Goal: Find specific page/section: Find specific page/section

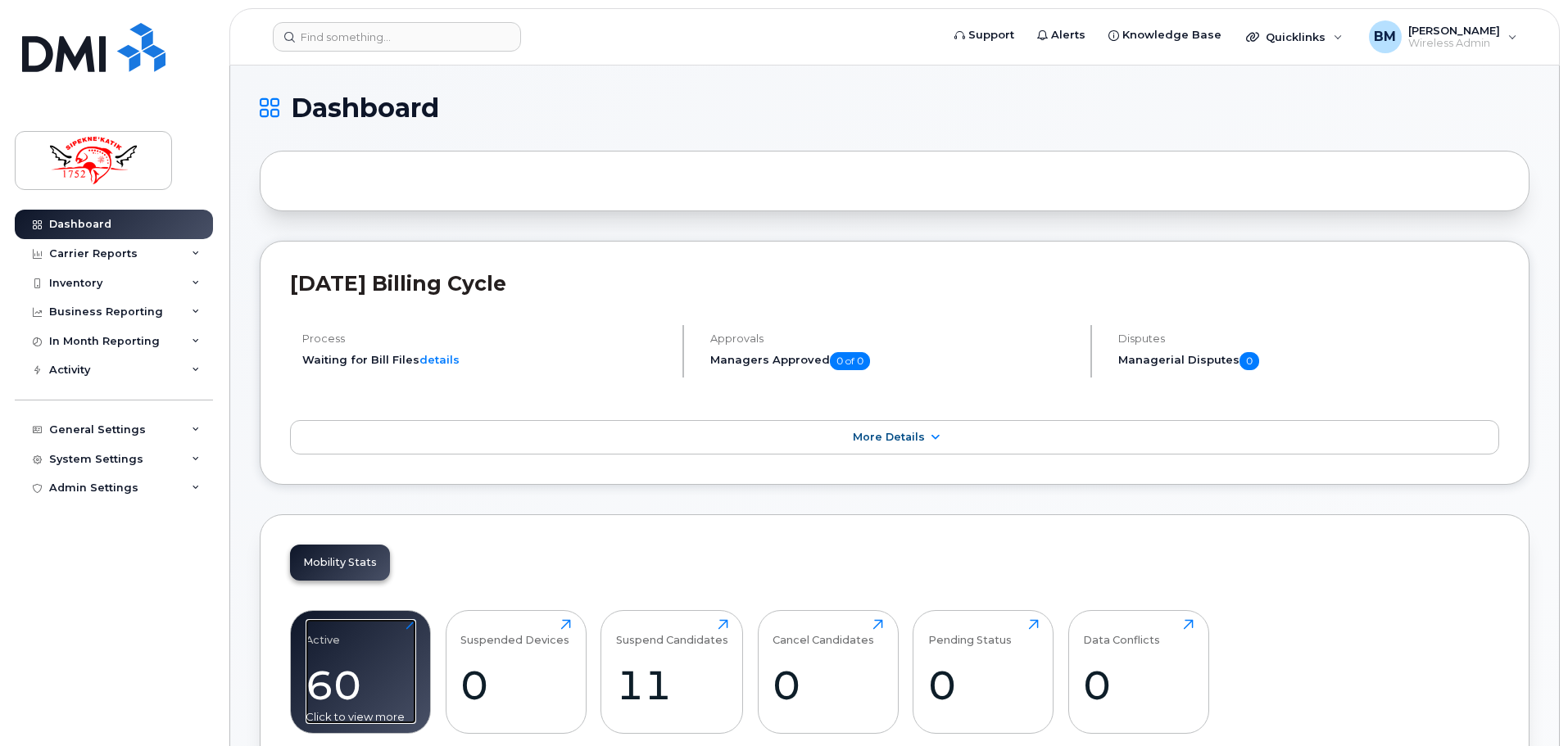
click at [357, 664] on div "60" at bounding box center [361, 685] width 110 height 48
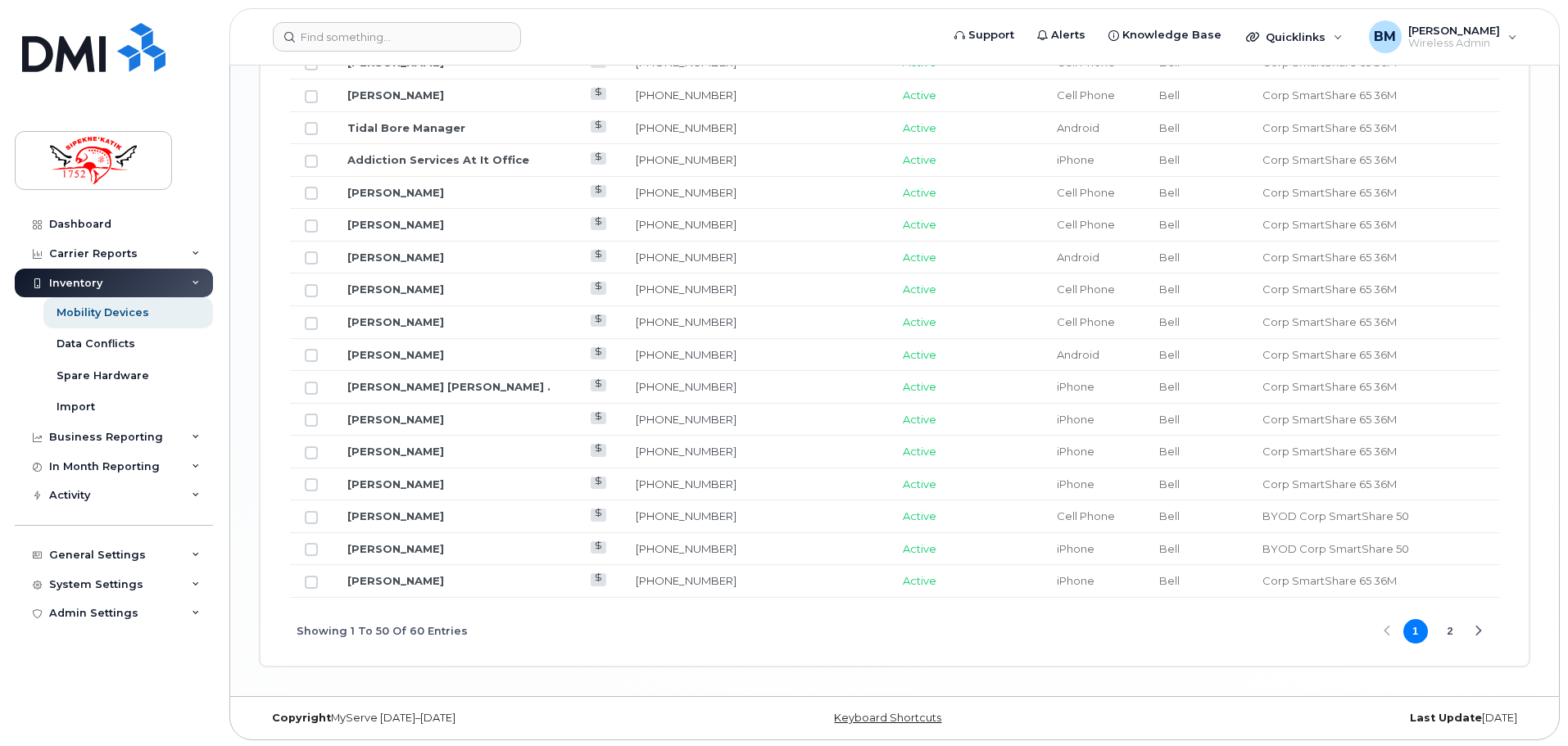
scroll to position [1970, 0]
click at [1457, 635] on button "2" at bounding box center [1450, 629] width 25 height 25
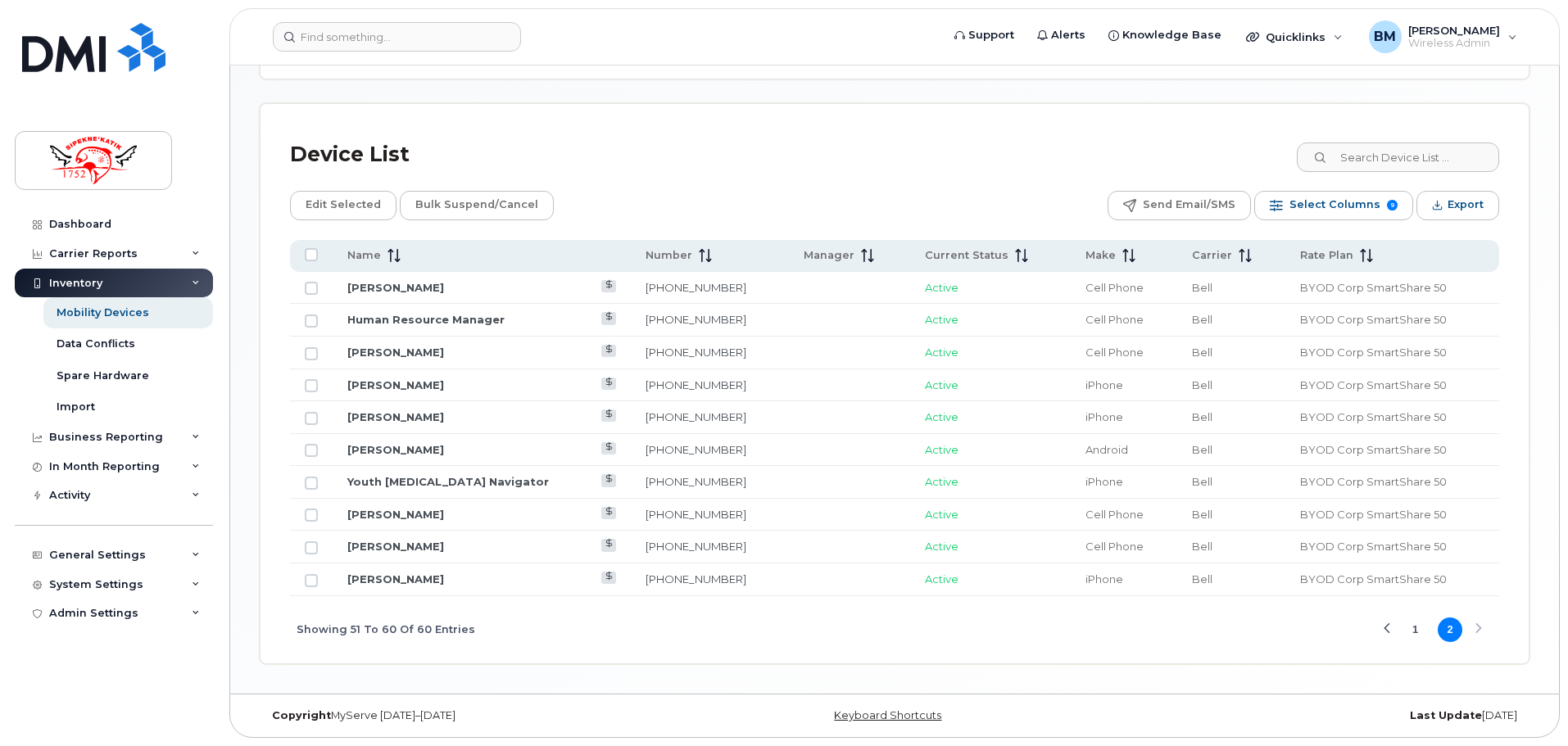
scroll to position [674, 0]
click at [1413, 636] on button "1" at bounding box center [1416, 630] width 25 height 25
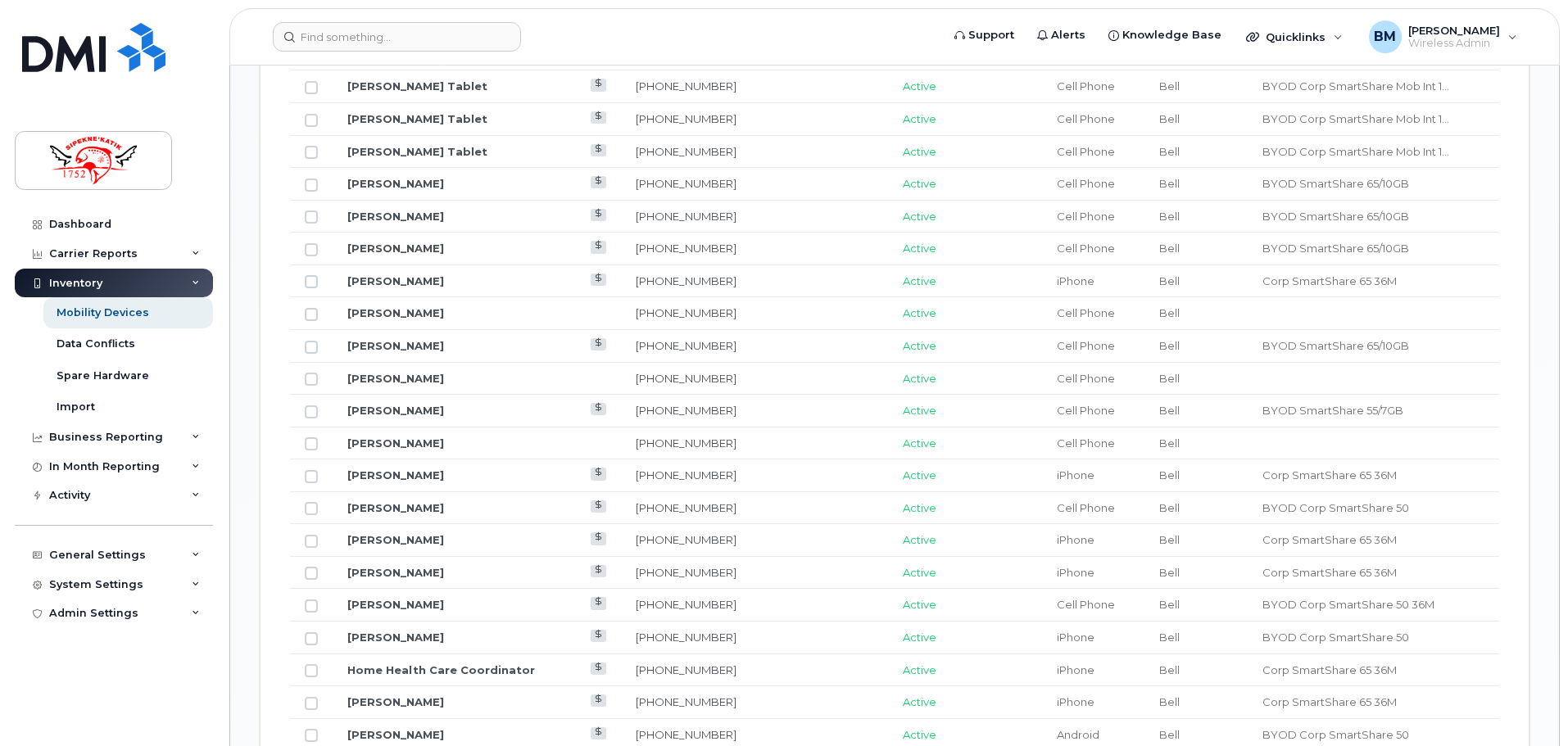
scroll to position [905, 0]
